Goal: Find specific page/section: Find specific page/section

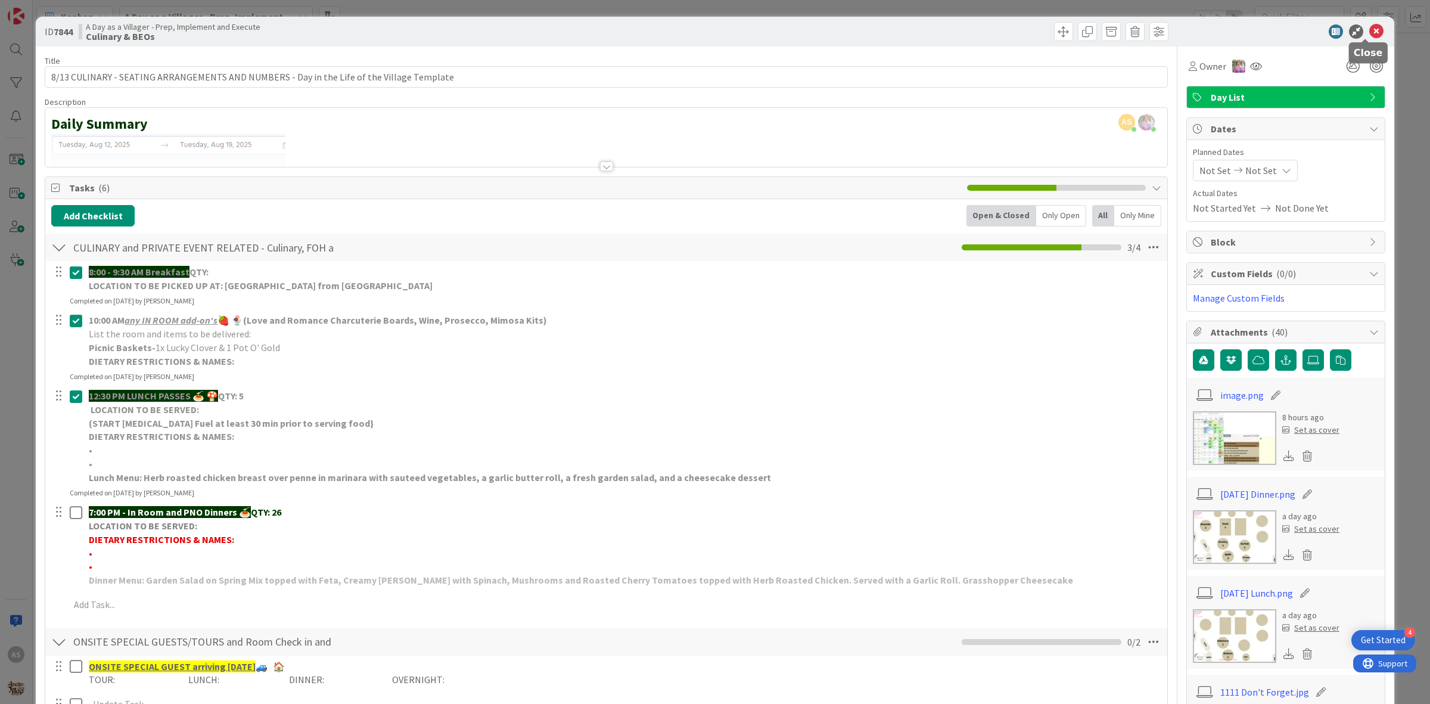
click at [1370, 28] on icon at bounding box center [1377, 31] width 14 height 14
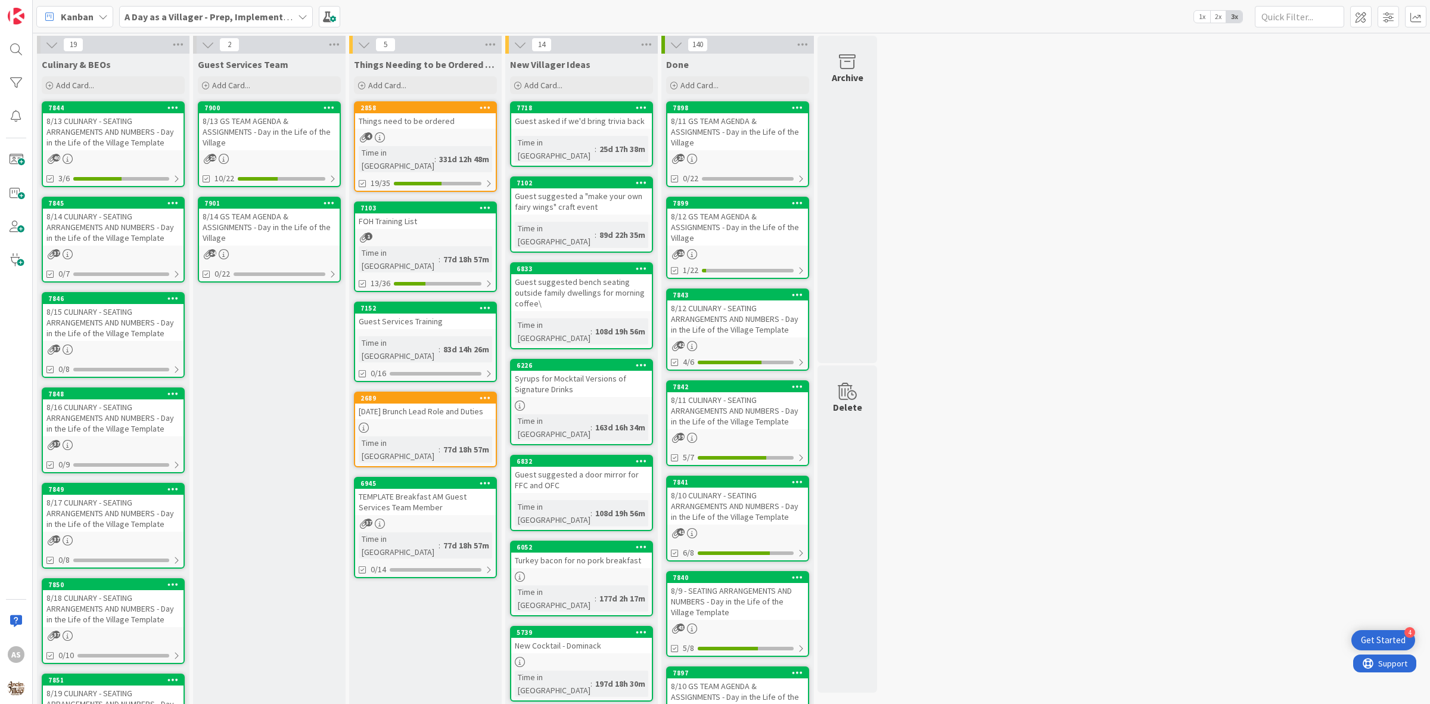
click at [249, 123] on div "8/13 GS TEAM AGENDA & ASSIGNMENTS - Day in the Life of the Village" at bounding box center [269, 131] width 141 height 37
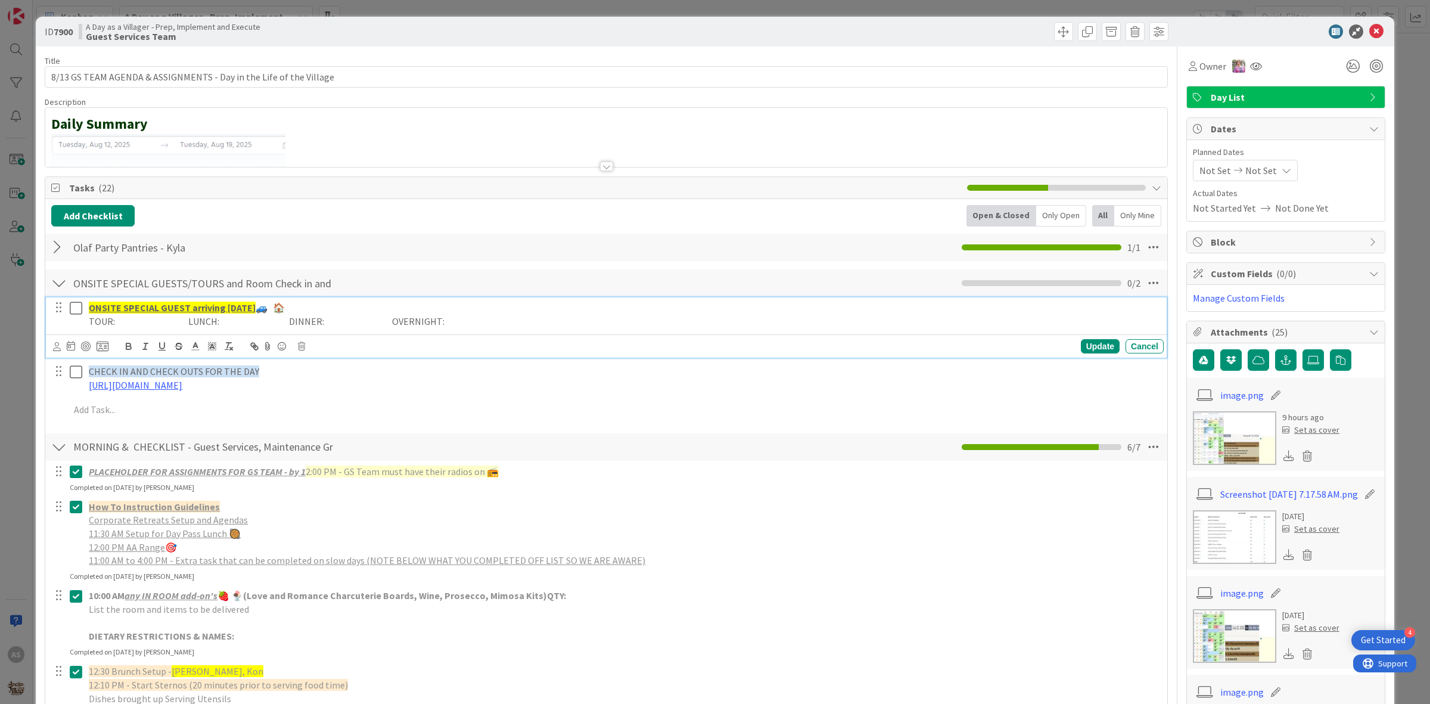
click at [72, 308] on icon at bounding box center [79, 308] width 18 height 14
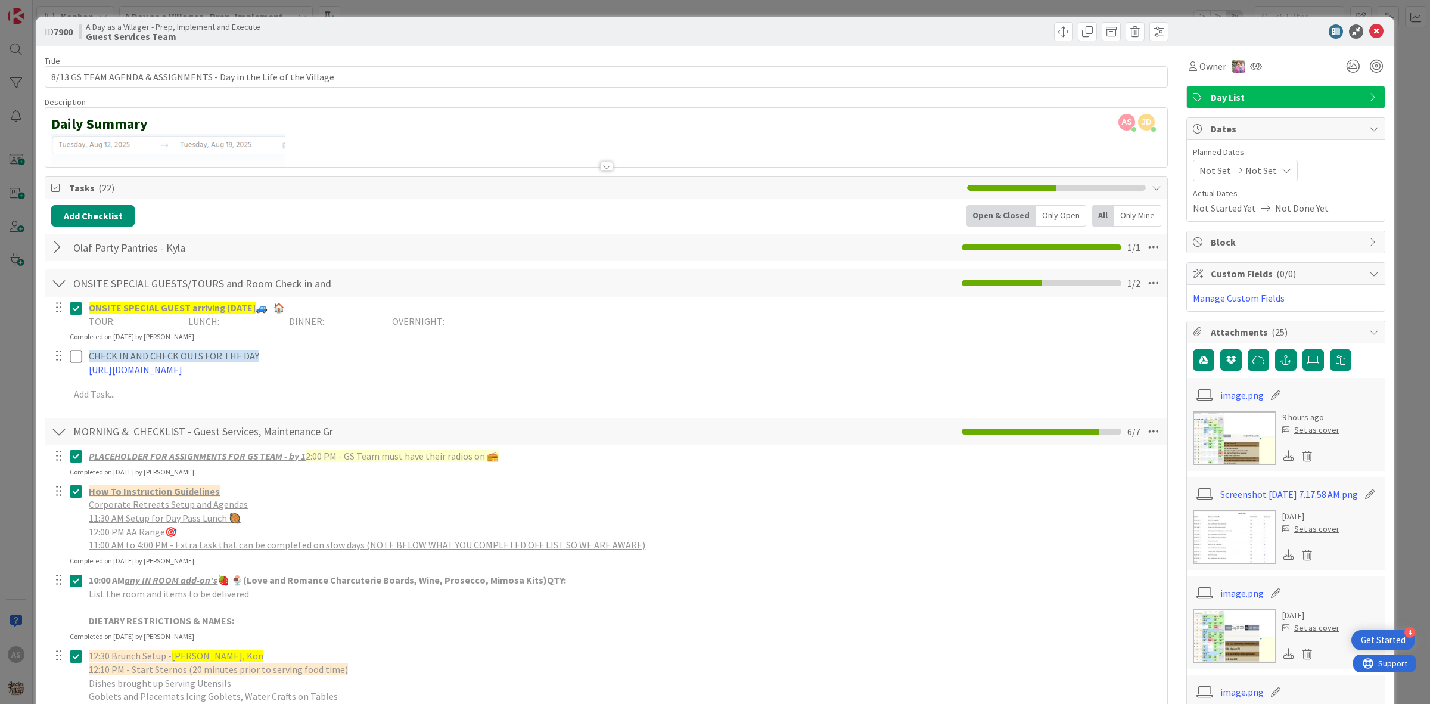
click at [58, 283] on div at bounding box center [58, 282] width 15 height 21
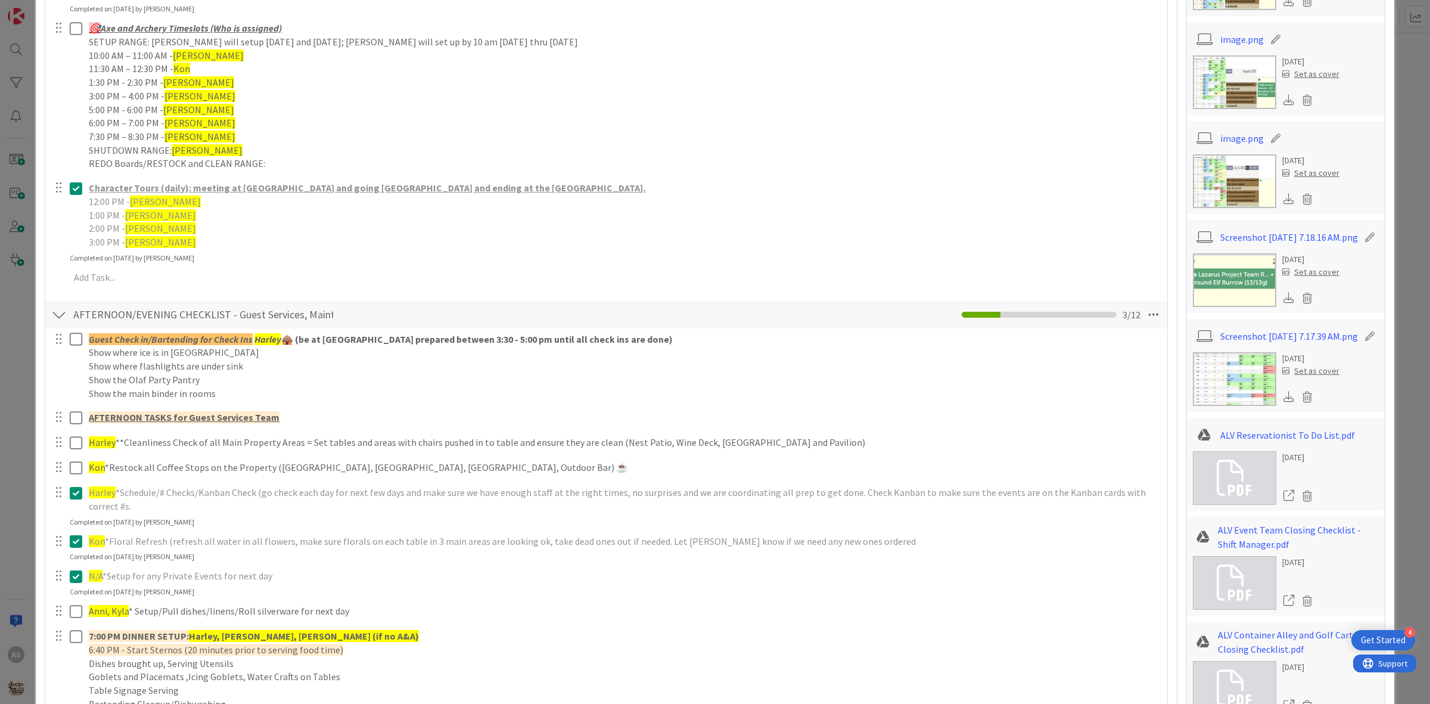
scroll to position [819, 0]
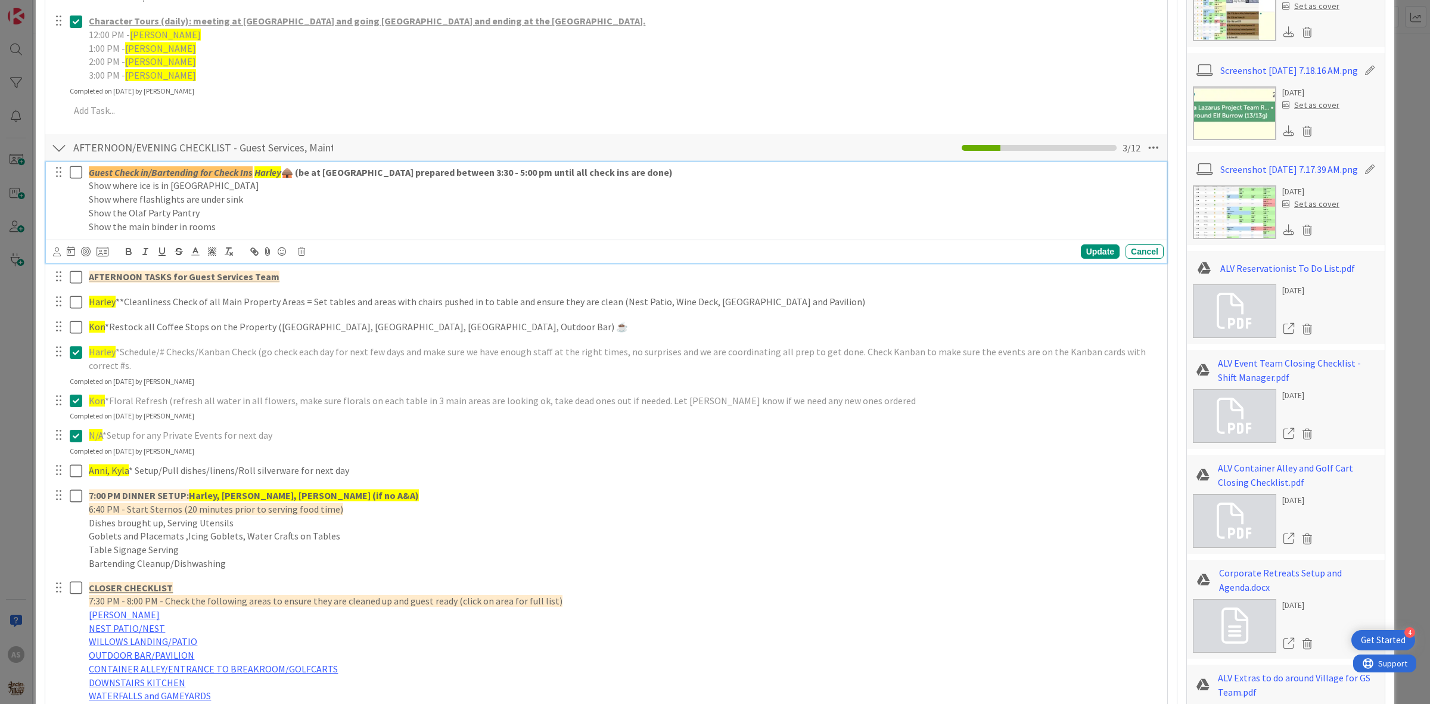
click at [281, 176] on strong "🛖 (be at [GEOGRAPHIC_DATA] prepared between 3:30 - 5:00 pm until all check ins …" at bounding box center [477, 172] width 392 height 12
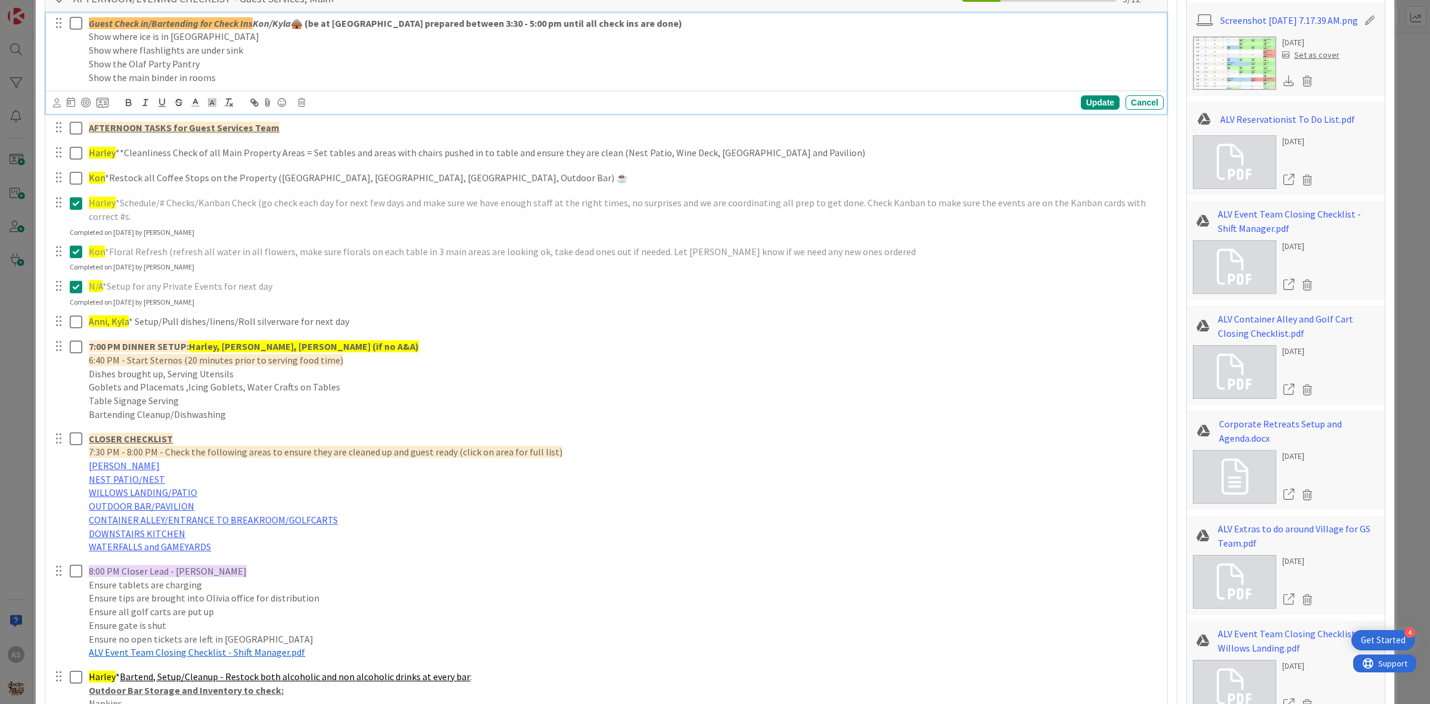
scroll to position [1043, 0]
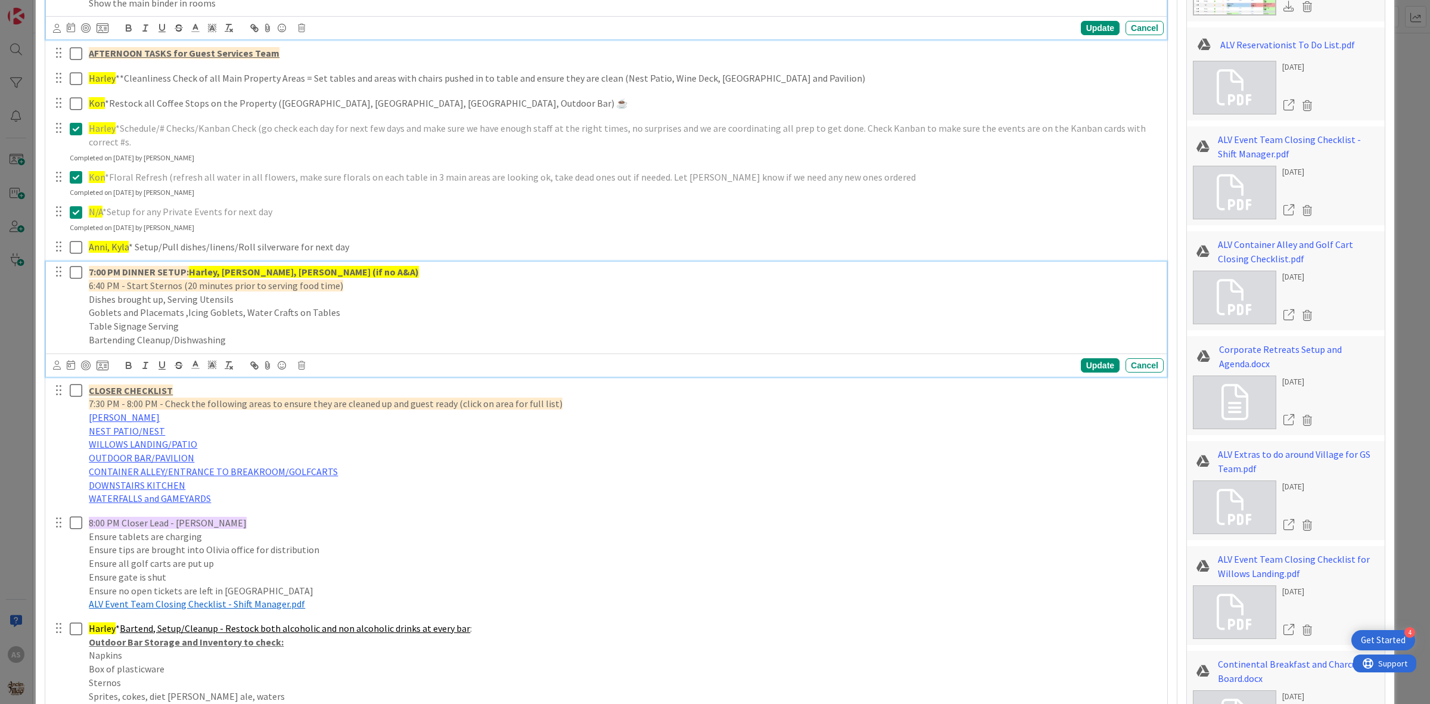
click at [221, 270] on strong "Harley, [PERSON_NAME], [PERSON_NAME] (if no A&A)" at bounding box center [304, 272] width 230 height 12
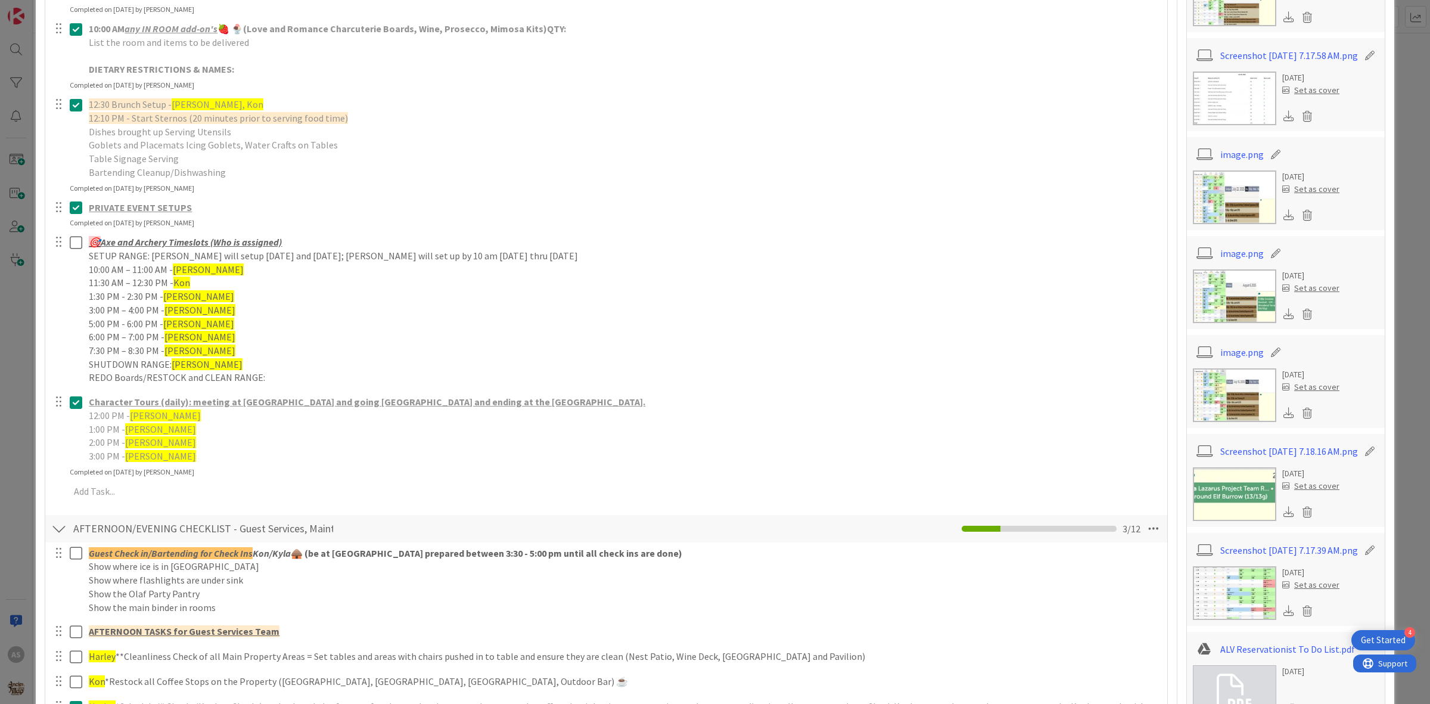
scroll to position [421, 0]
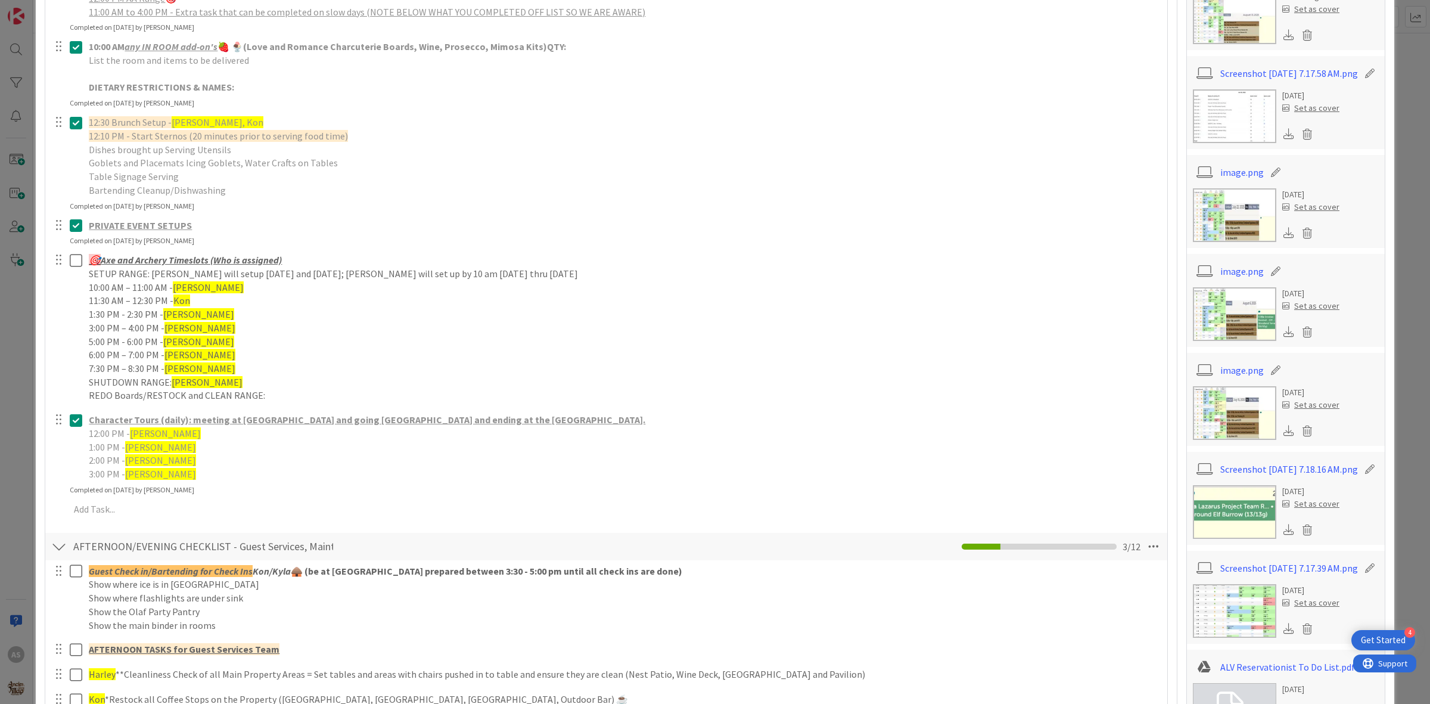
click at [74, 414] on icon at bounding box center [79, 420] width 18 height 14
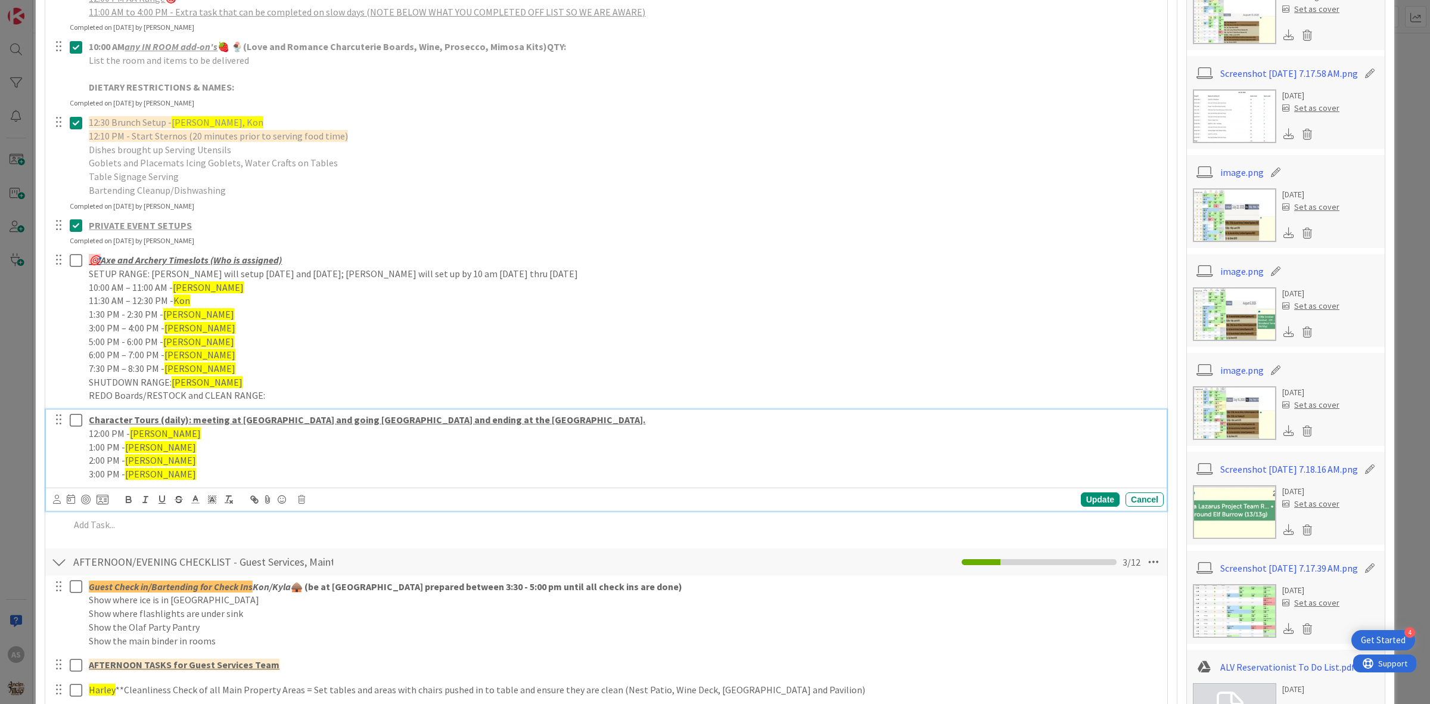
click at [76, 419] on icon at bounding box center [79, 420] width 18 height 14
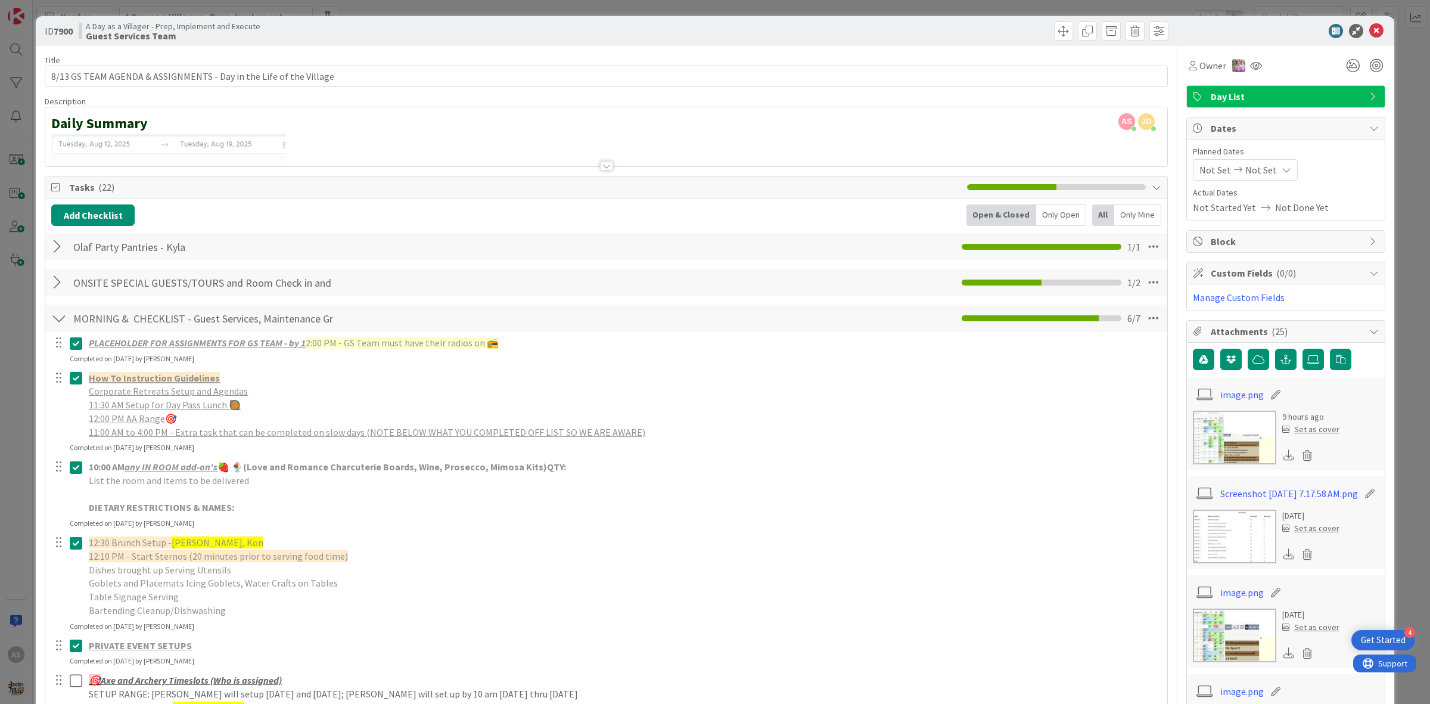
scroll to position [0, 0]
click at [1370, 33] on icon at bounding box center [1377, 31] width 14 height 14
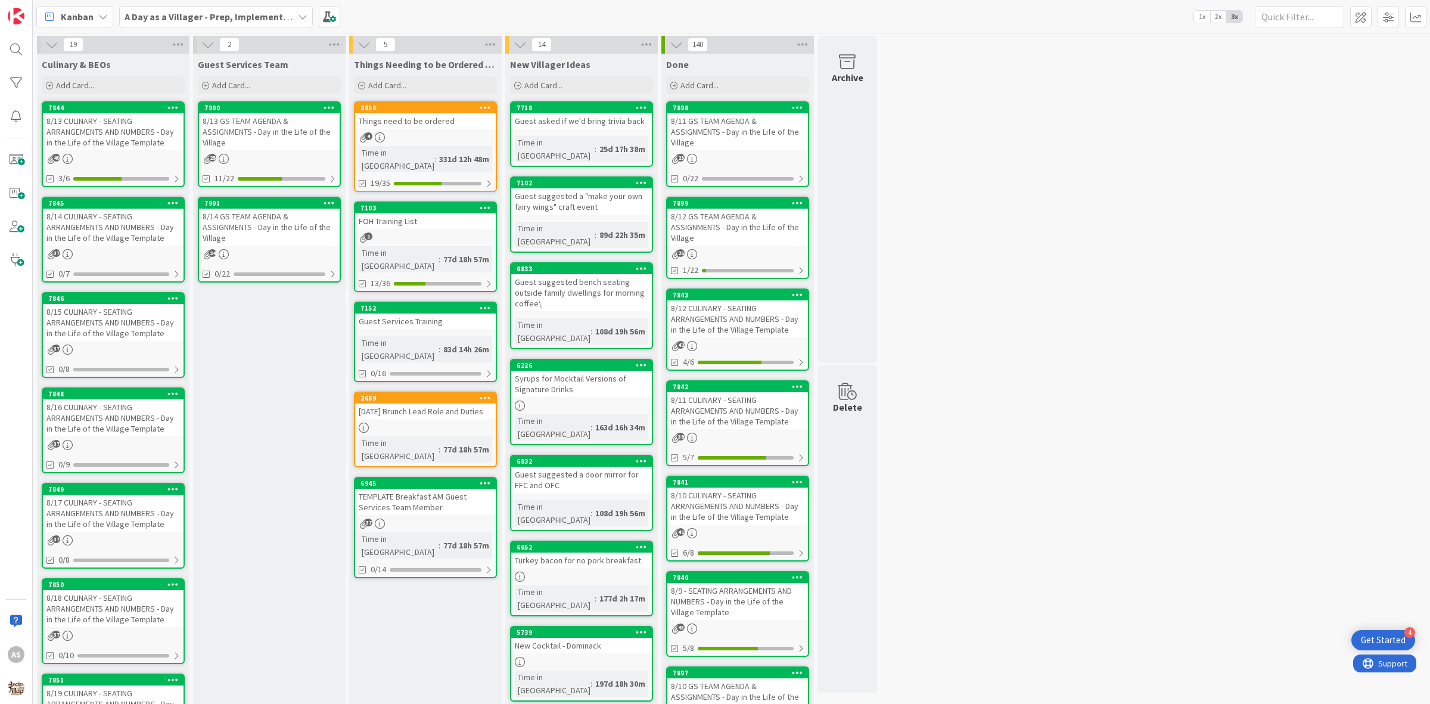
click at [433, 313] on div "Guest Services Training" at bounding box center [425, 320] width 141 height 15
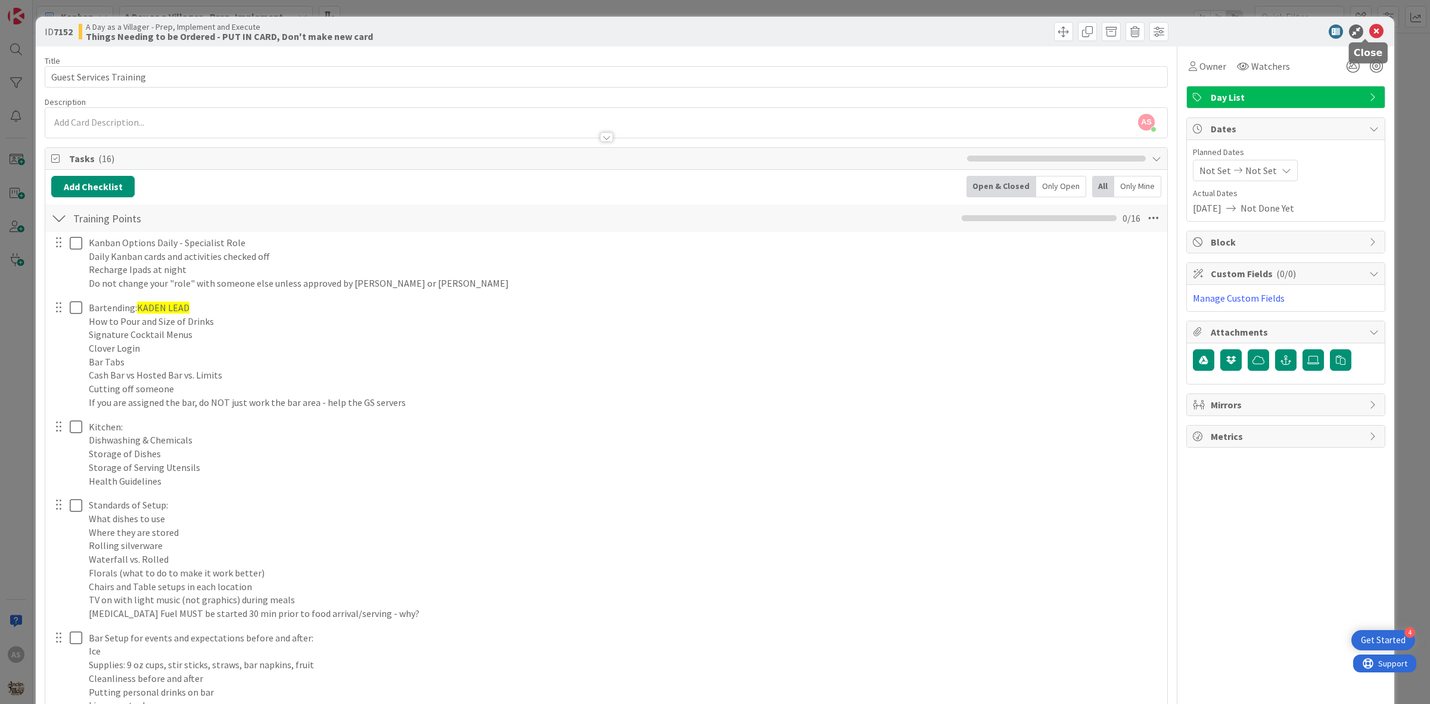
click at [1370, 27] on icon at bounding box center [1377, 31] width 14 height 14
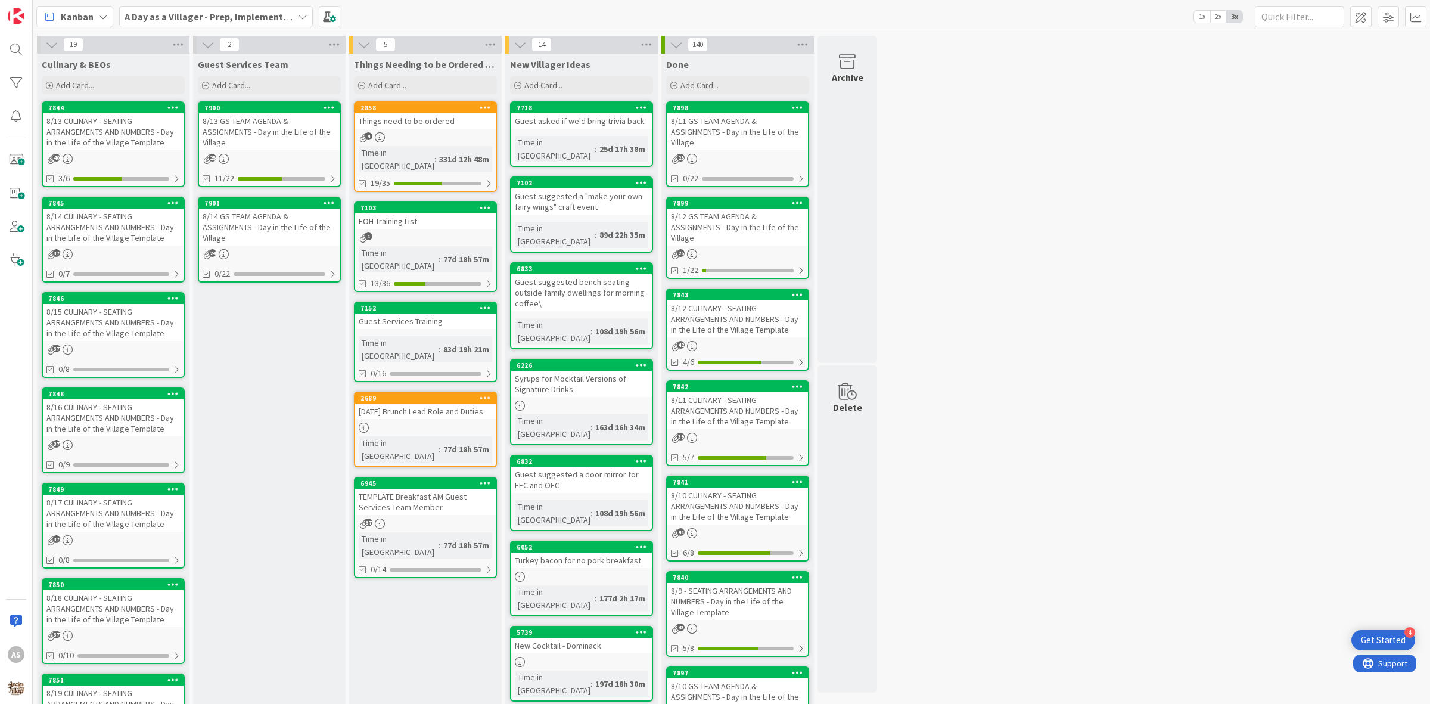
click at [98, 237] on div "8/14 CULINARY - SEATING ARRANGEMENTS AND NUMBERS - Day in the Life of the Villa…" at bounding box center [113, 227] width 141 height 37
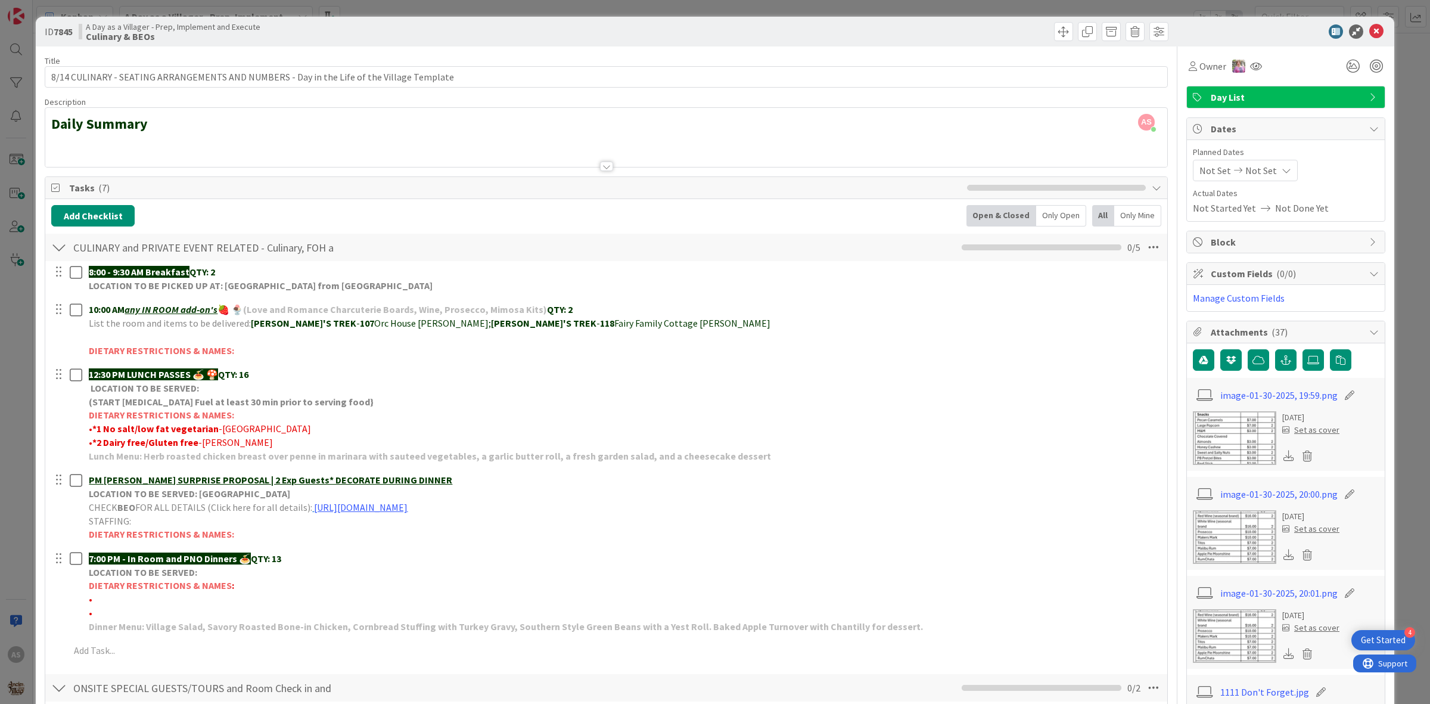
scroll to position [74, 0]
